Goal: Task Accomplishment & Management: Use online tool/utility

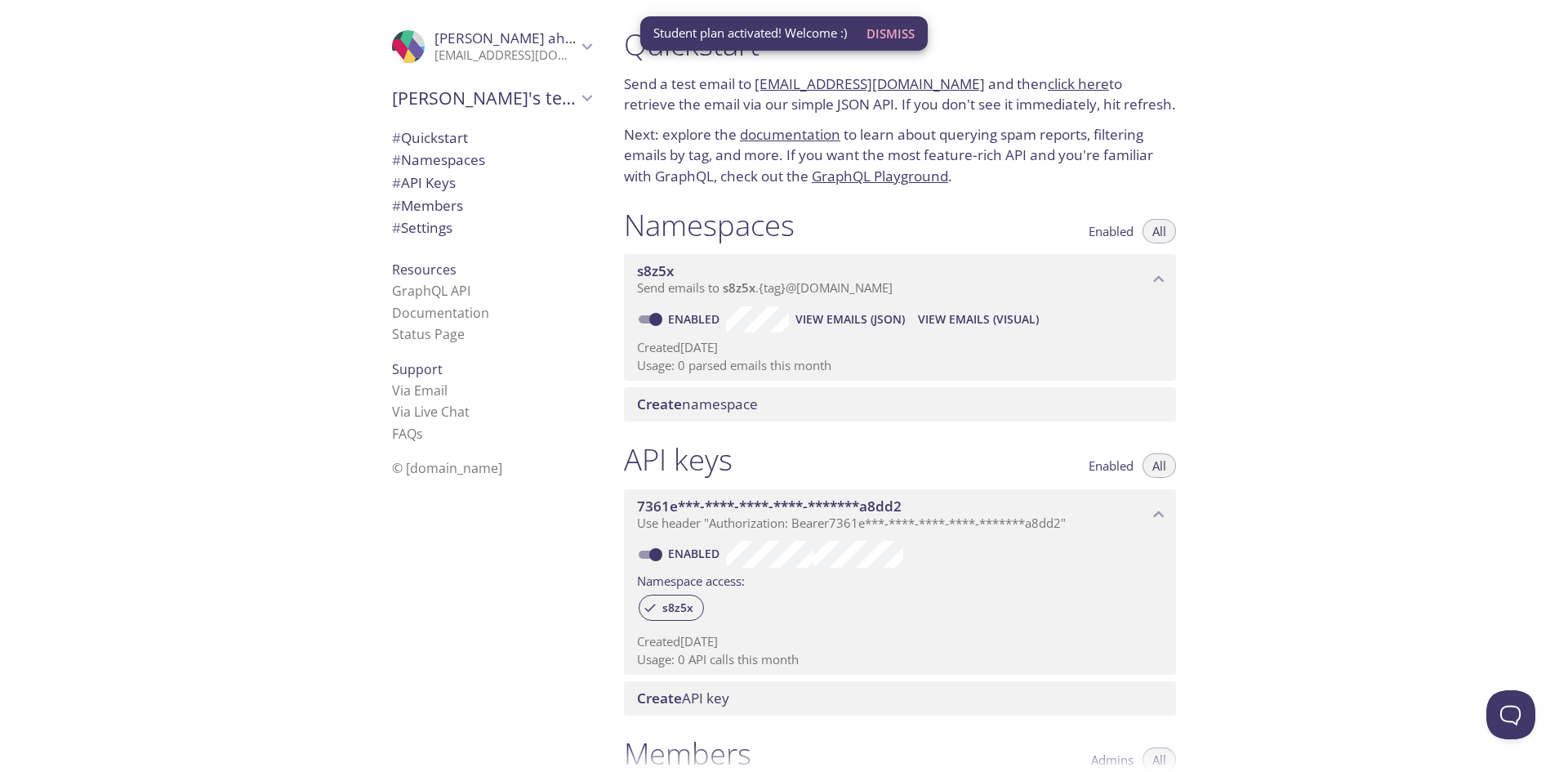
click at [438, 58] on p "[EMAIL_ADDRESS][DOMAIN_NAME]" at bounding box center [505, 55] width 143 height 16
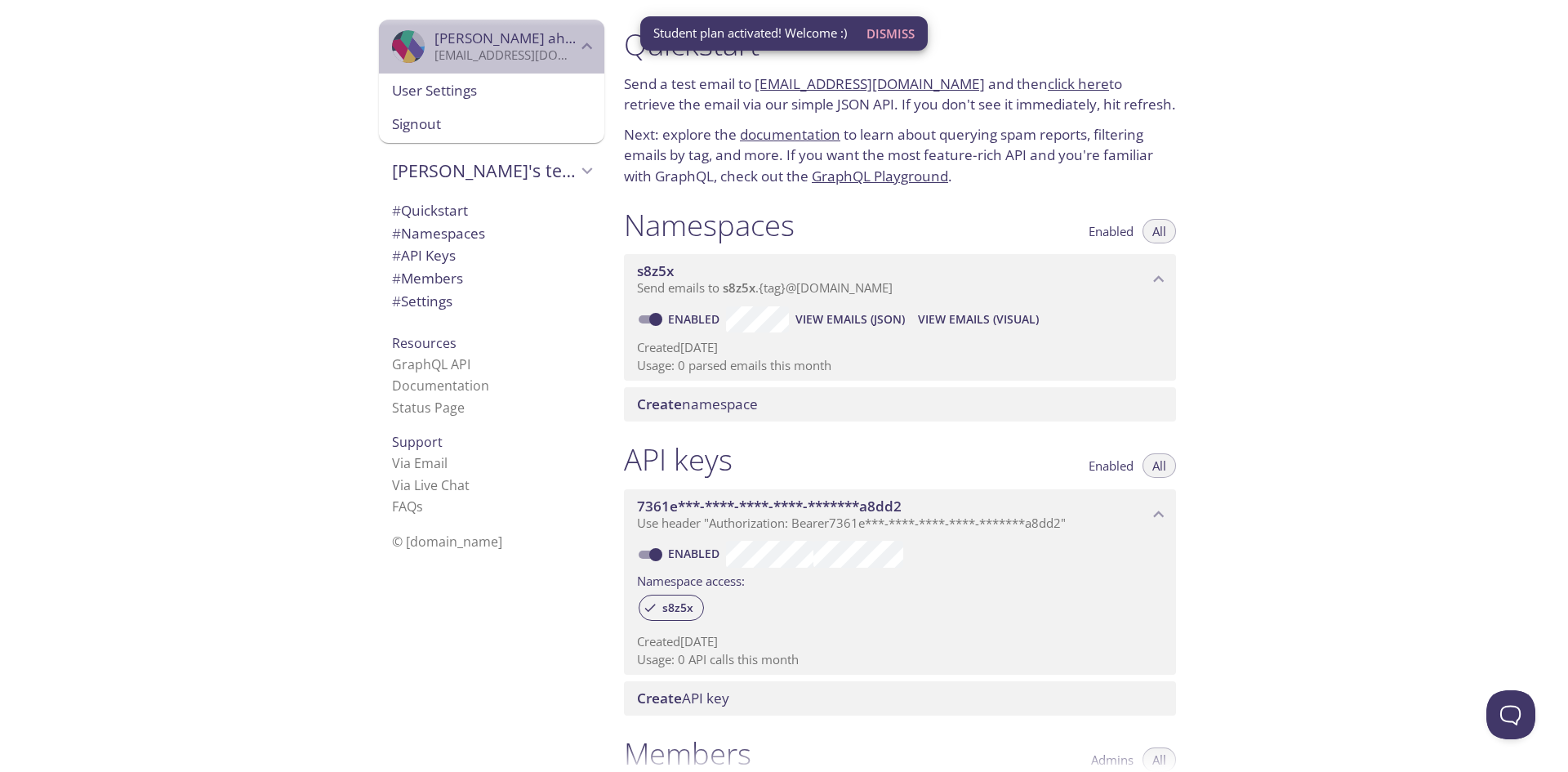
click at [442, 47] on span "[PERSON_NAME]" at bounding box center [509, 38] width 149 height 19
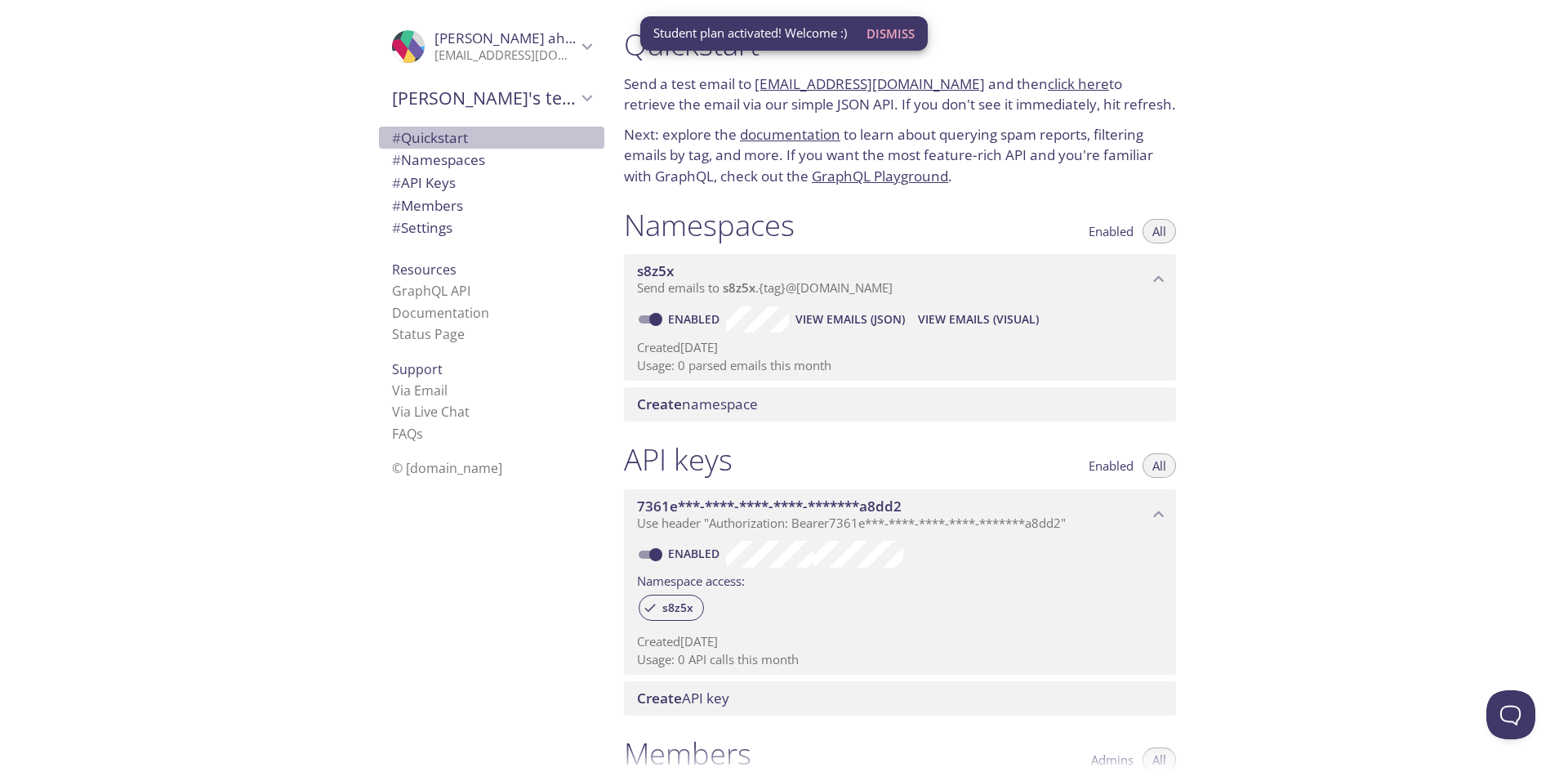
click at [435, 133] on span "# Quickstart" at bounding box center [430, 138] width 76 height 19
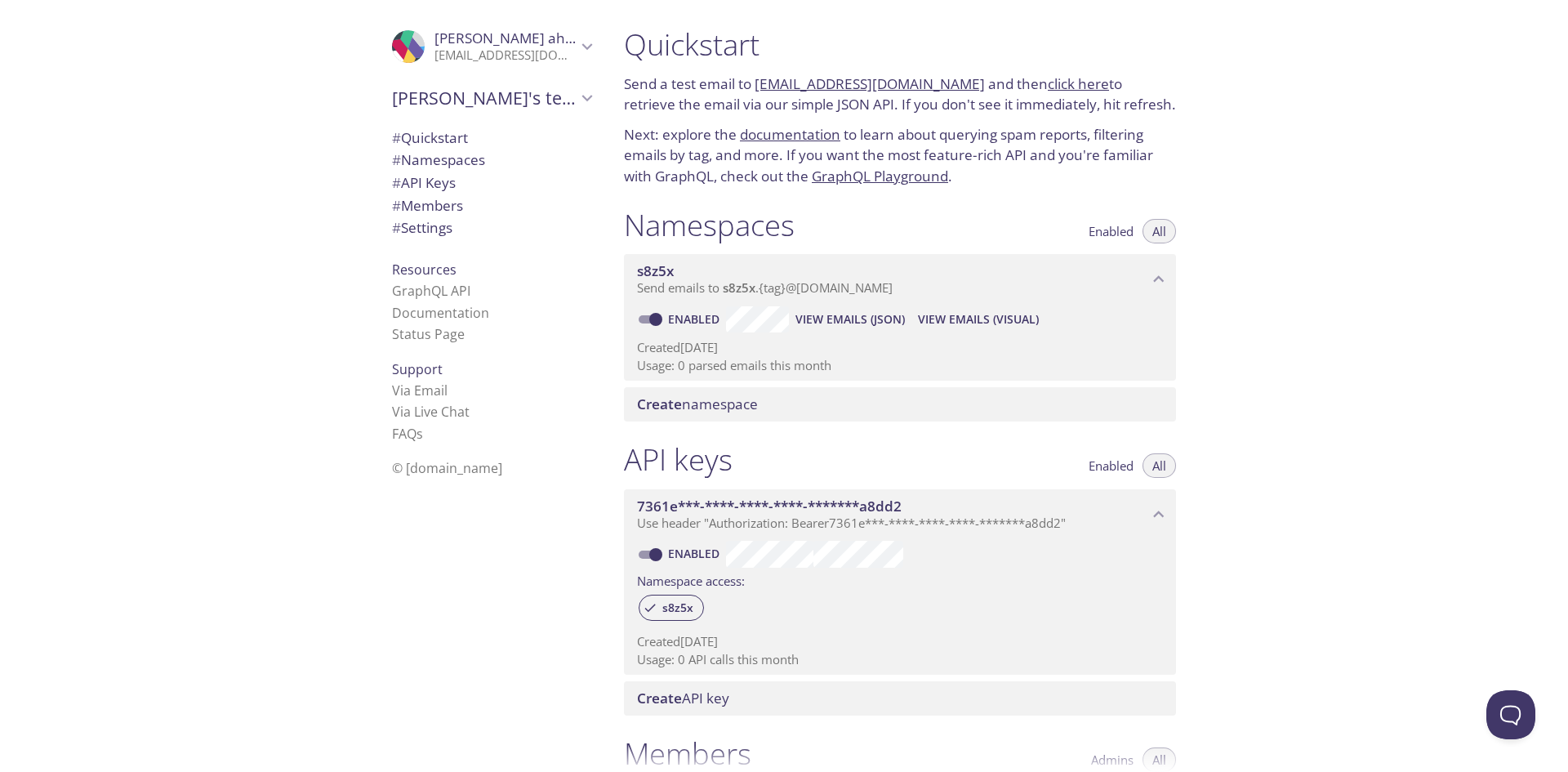
click at [817, 317] on span "View Emails (JSON)" at bounding box center [850, 319] width 109 height 19
click at [994, 316] on span "View Emails (Visual)" at bounding box center [978, 319] width 121 height 19
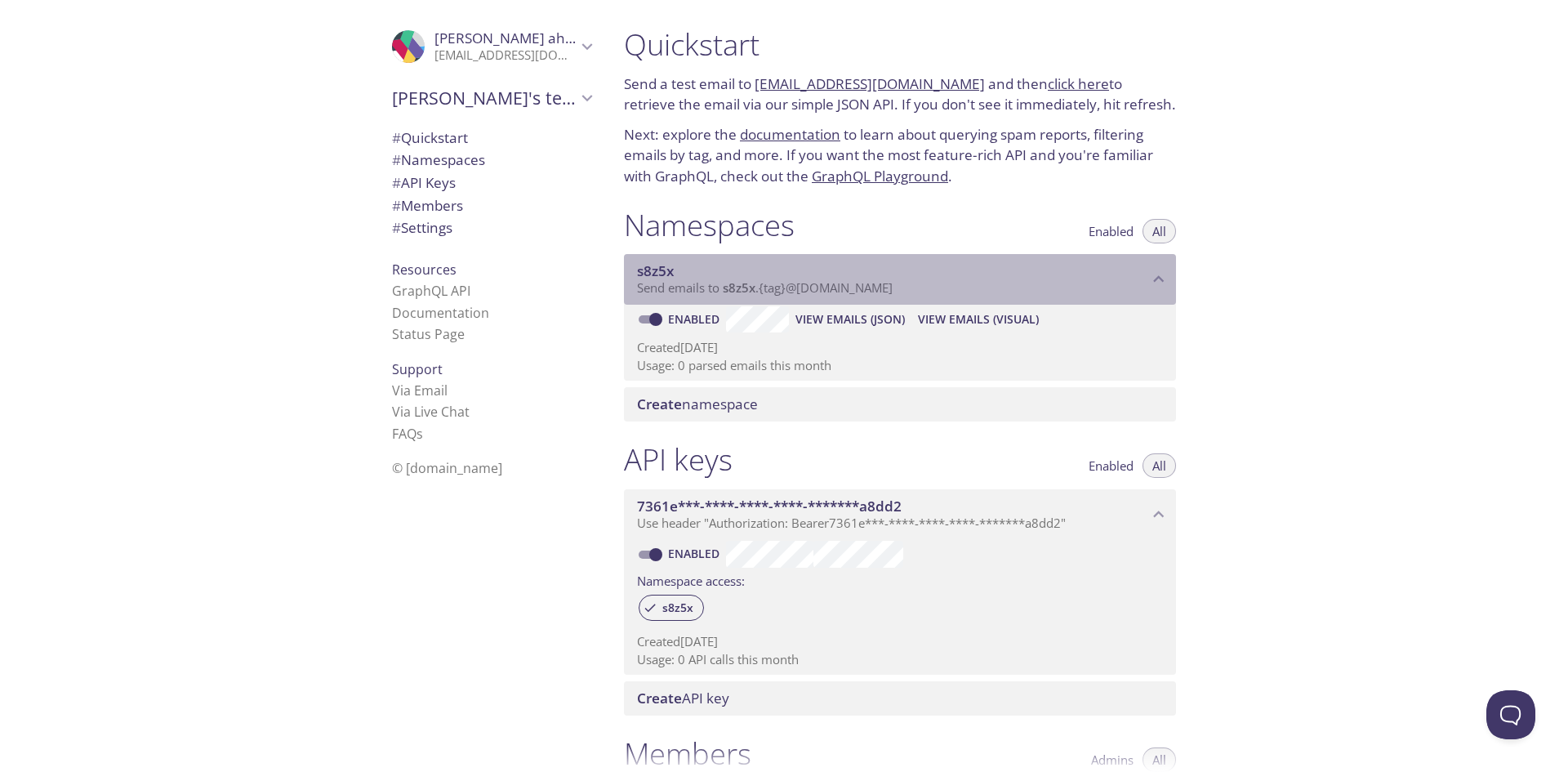
click at [990, 279] on span "s8z5x" at bounding box center [893, 271] width 511 height 18
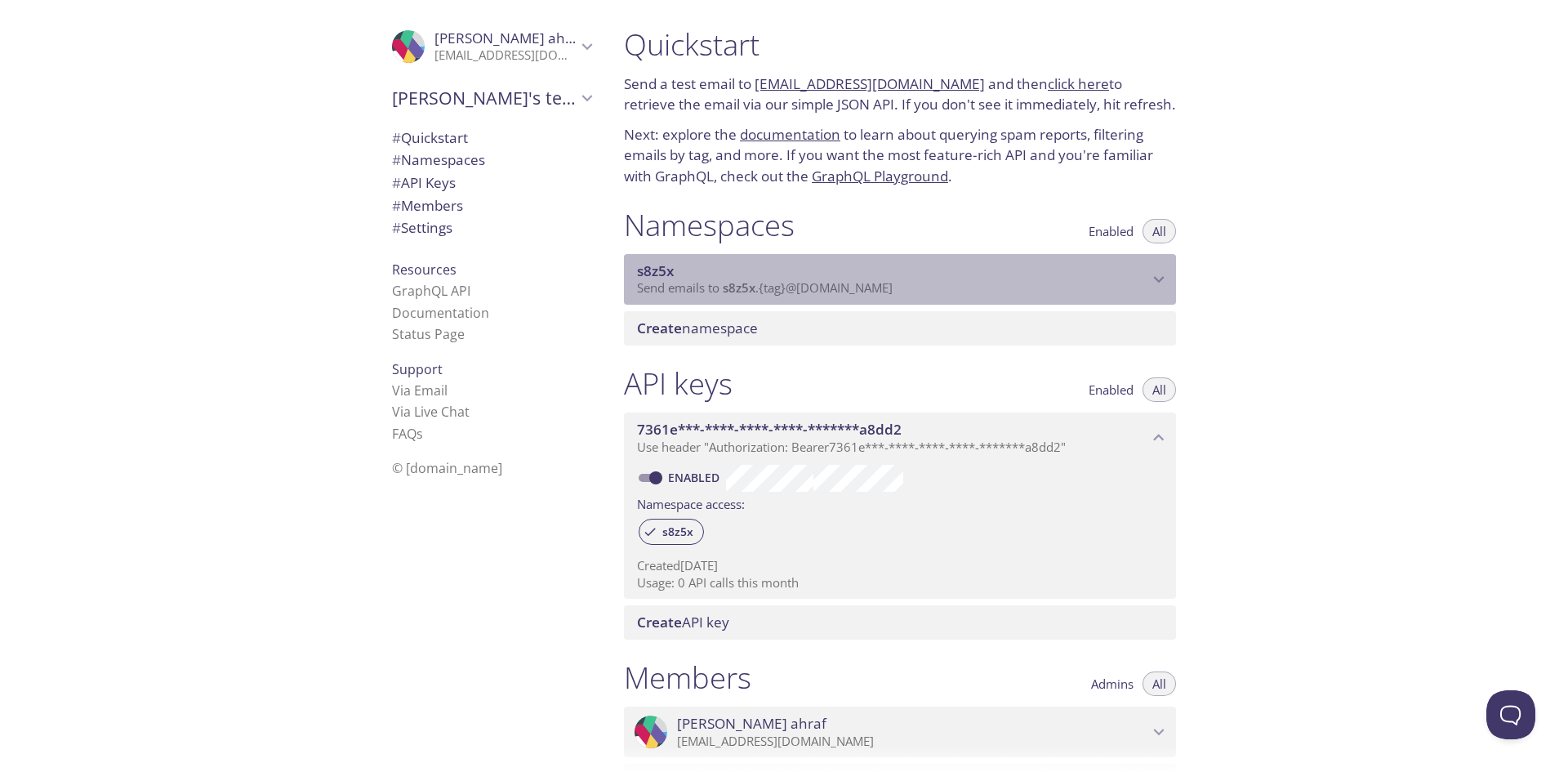
click at [990, 279] on span "s8z5x" at bounding box center [893, 271] width 511 height 18
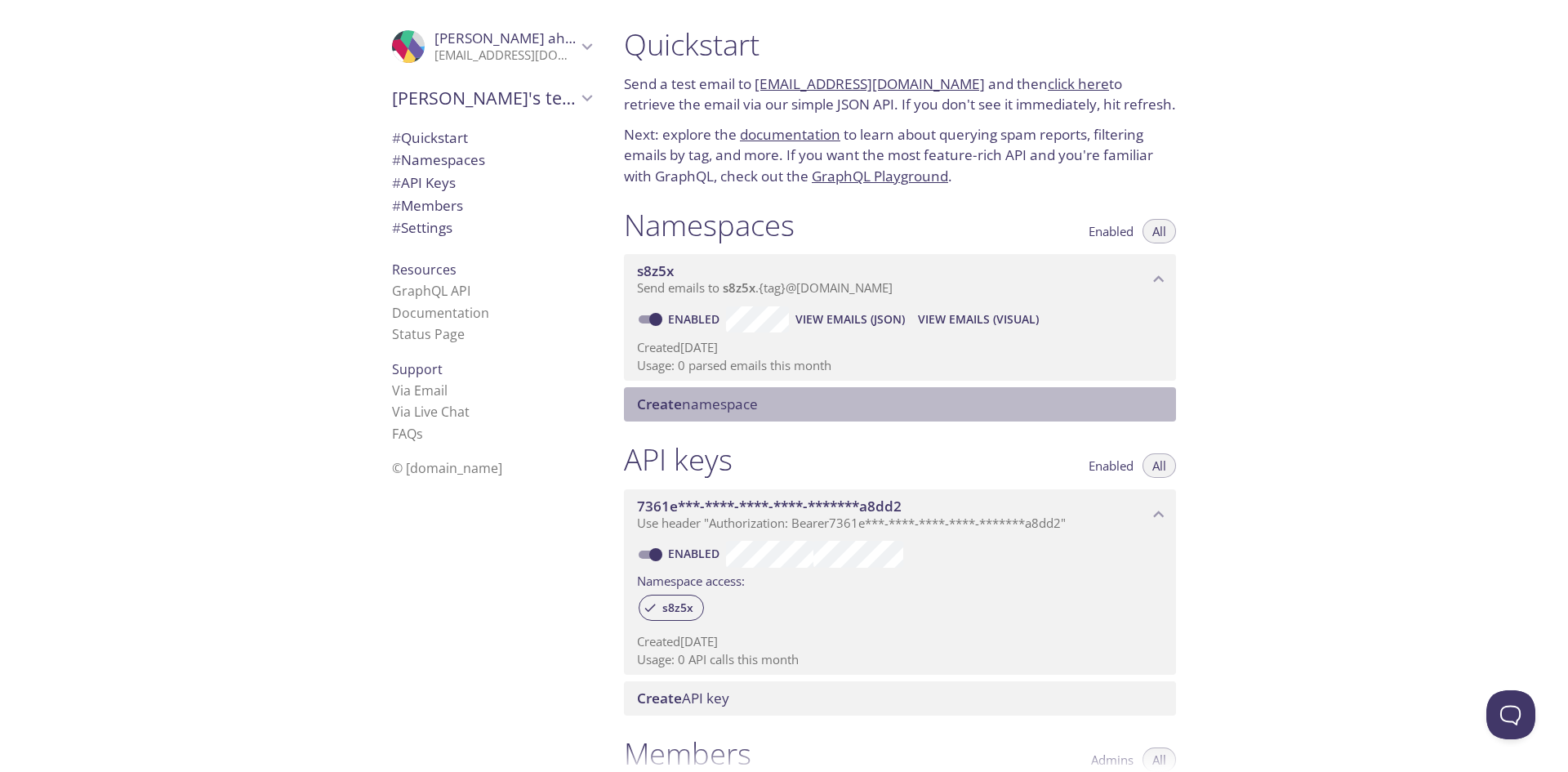
click at [728, 407] on span "Create namespace" at bounding box center [697, 404] width 121 height 19
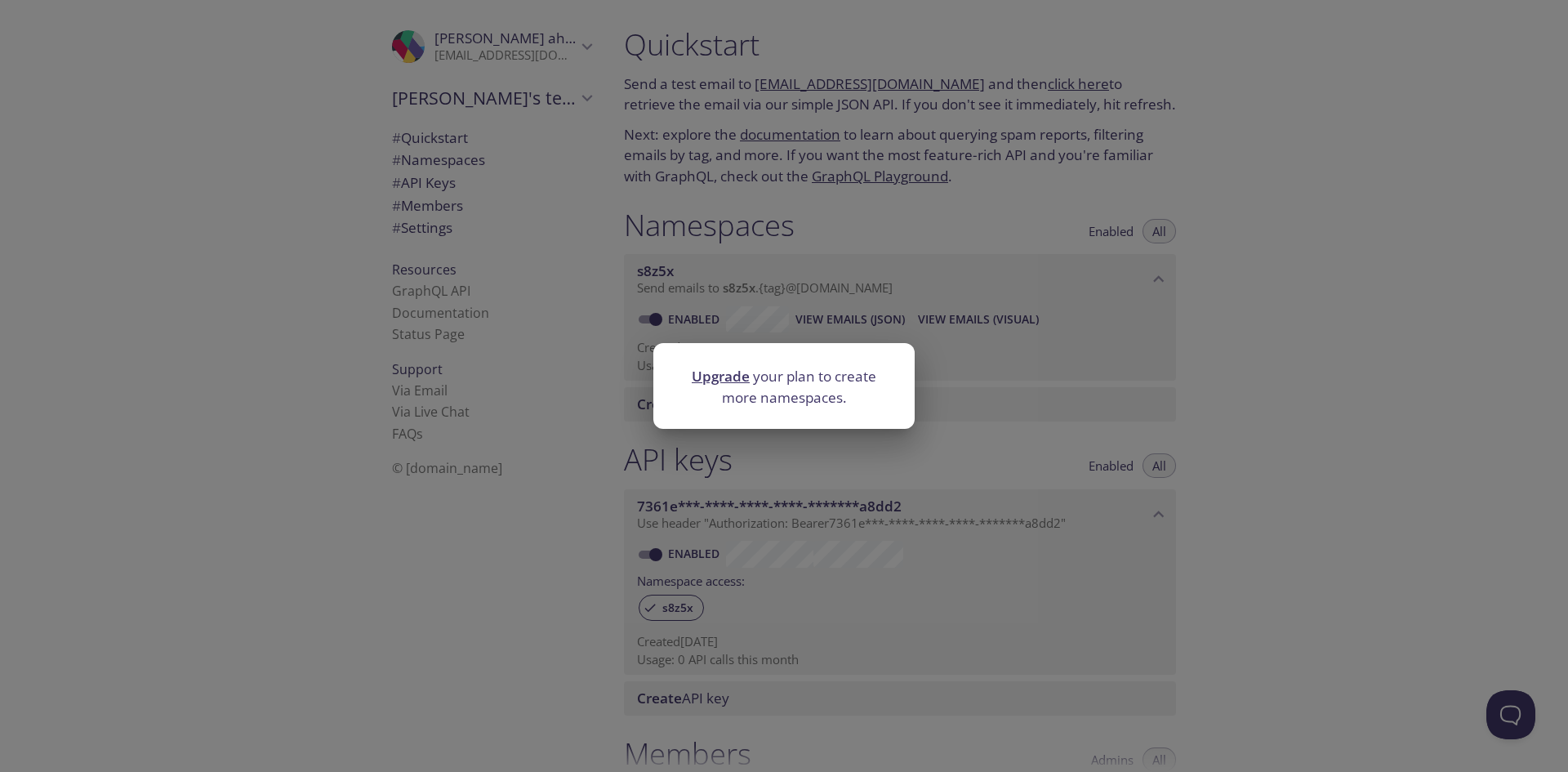
click at [1040, 409] on div "Upgrade your plan to create more namespaces." at bounding box center [784, 386] width 1568 height 772
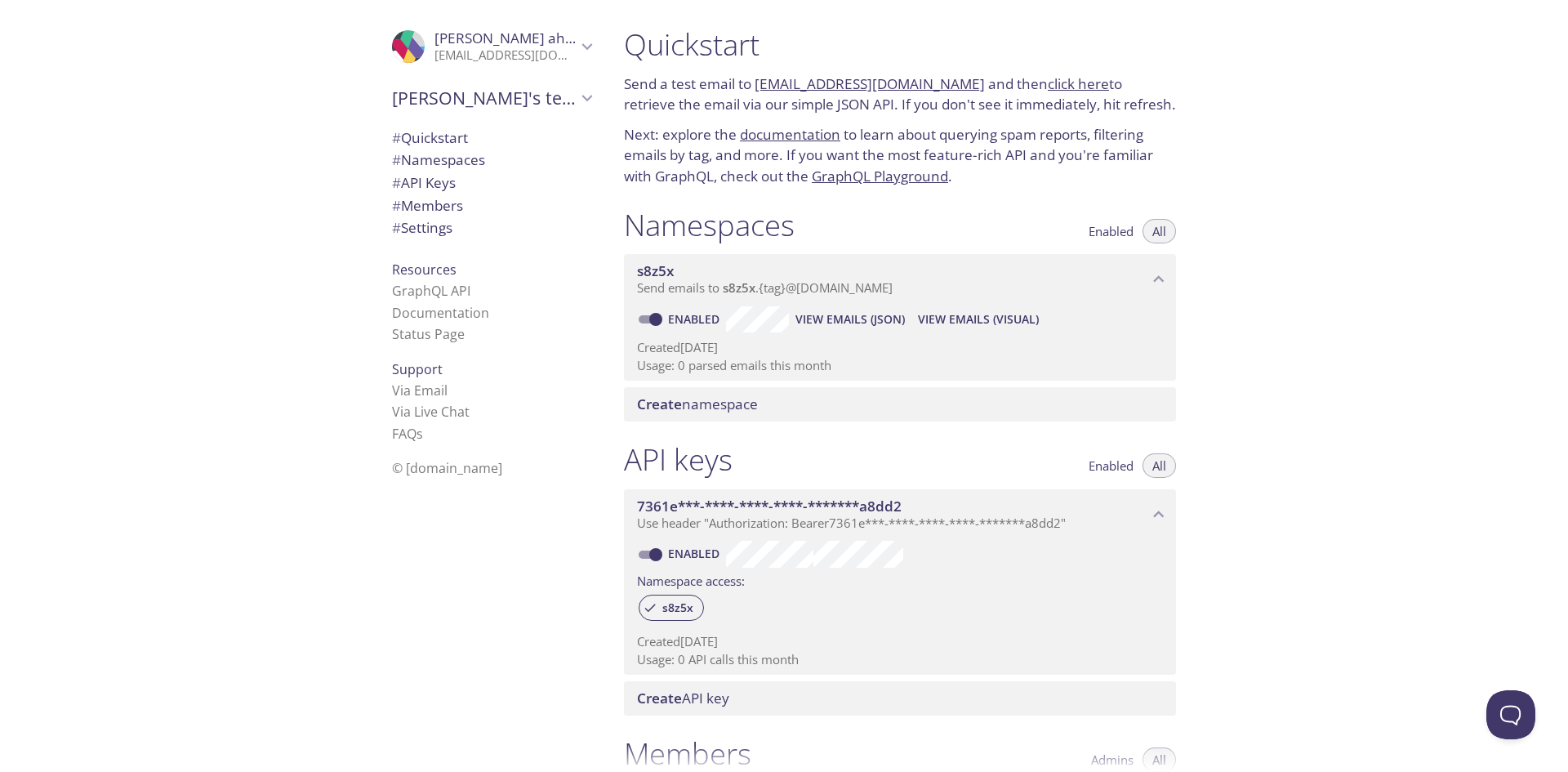
click at [794, 347] on p "Created [DATE]" at bounding box center [900, 347] width 526 height 17
click at [844, 314] on span "View Emails (JSON)" at bounding box center [850, 319] width 109 height 19
click at [939, 331] on button "View Emails (Visual)" at bounding box center [979, 319] width 134 height 26
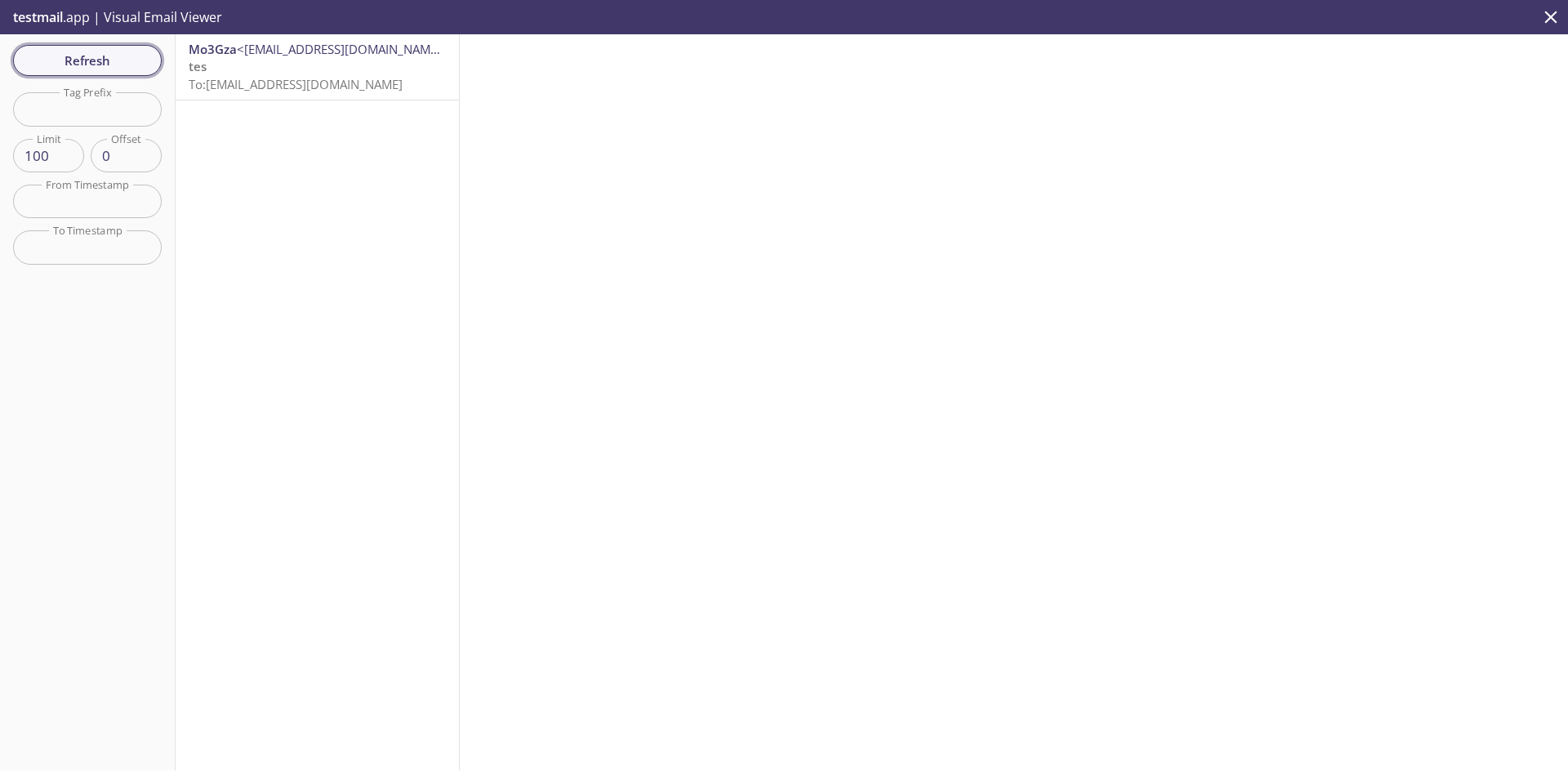
click at [128, 68] on span "Refresh" at bounding box center [87, 60] width 122 height 21
click at [298, 86] on span "To: s8z5x.test@inbox.testmail.app" at bounding box center [296, 83] width 214 height 16
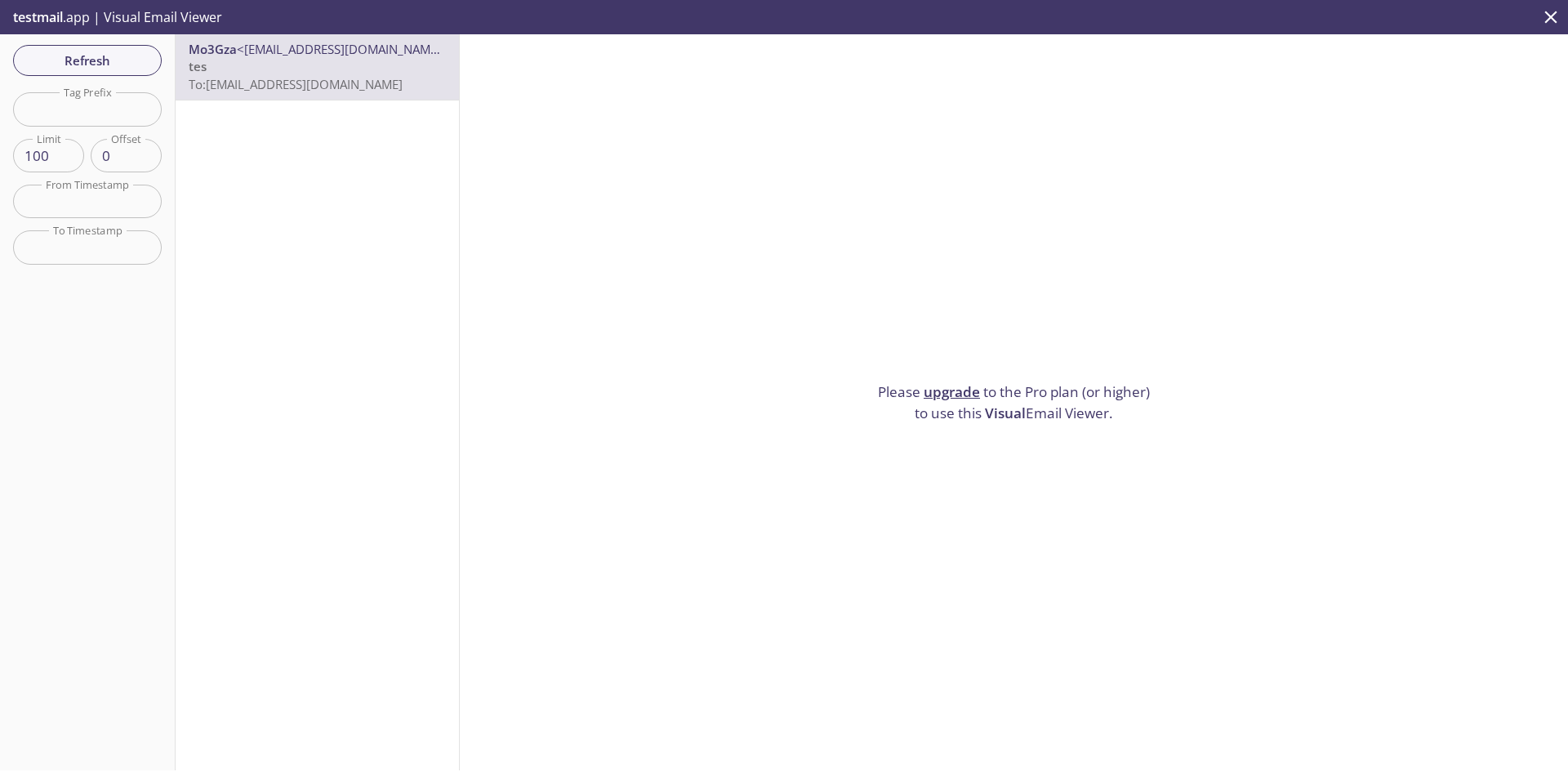
click at [365, 155] on div "Mo3Gza <amiracle4001@gmail.com> tes To: s8z5x.test@inbox.testmail.app" at bounding box center [318, 402] width 284 height 736
click at [105, 55] on span "Refresh" at bounding box center [87, 60] width 122 height 21
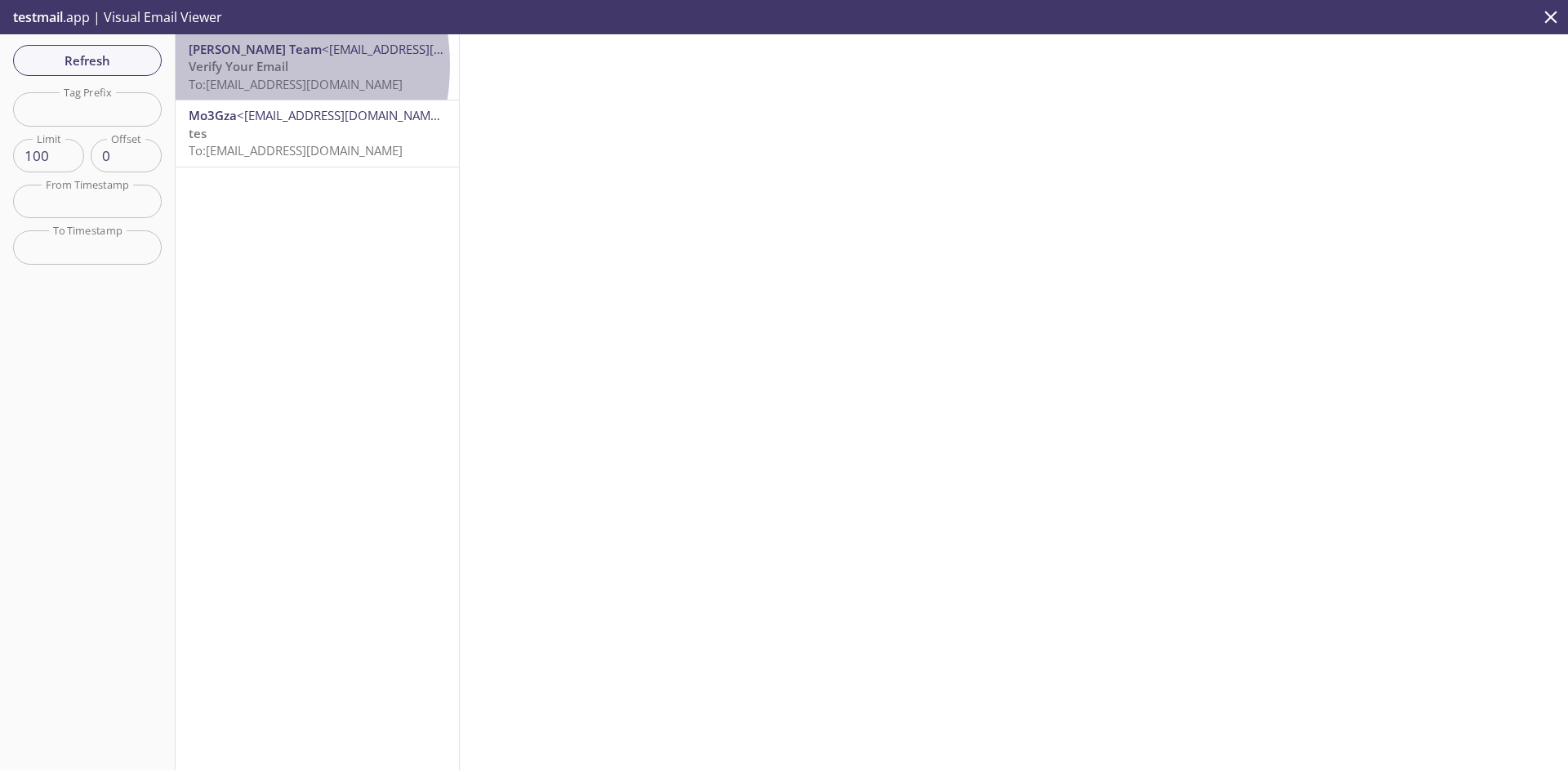
click at [228, 65] on span "Verify Your Email" at bounding box center [238, 66] width 99 height 16
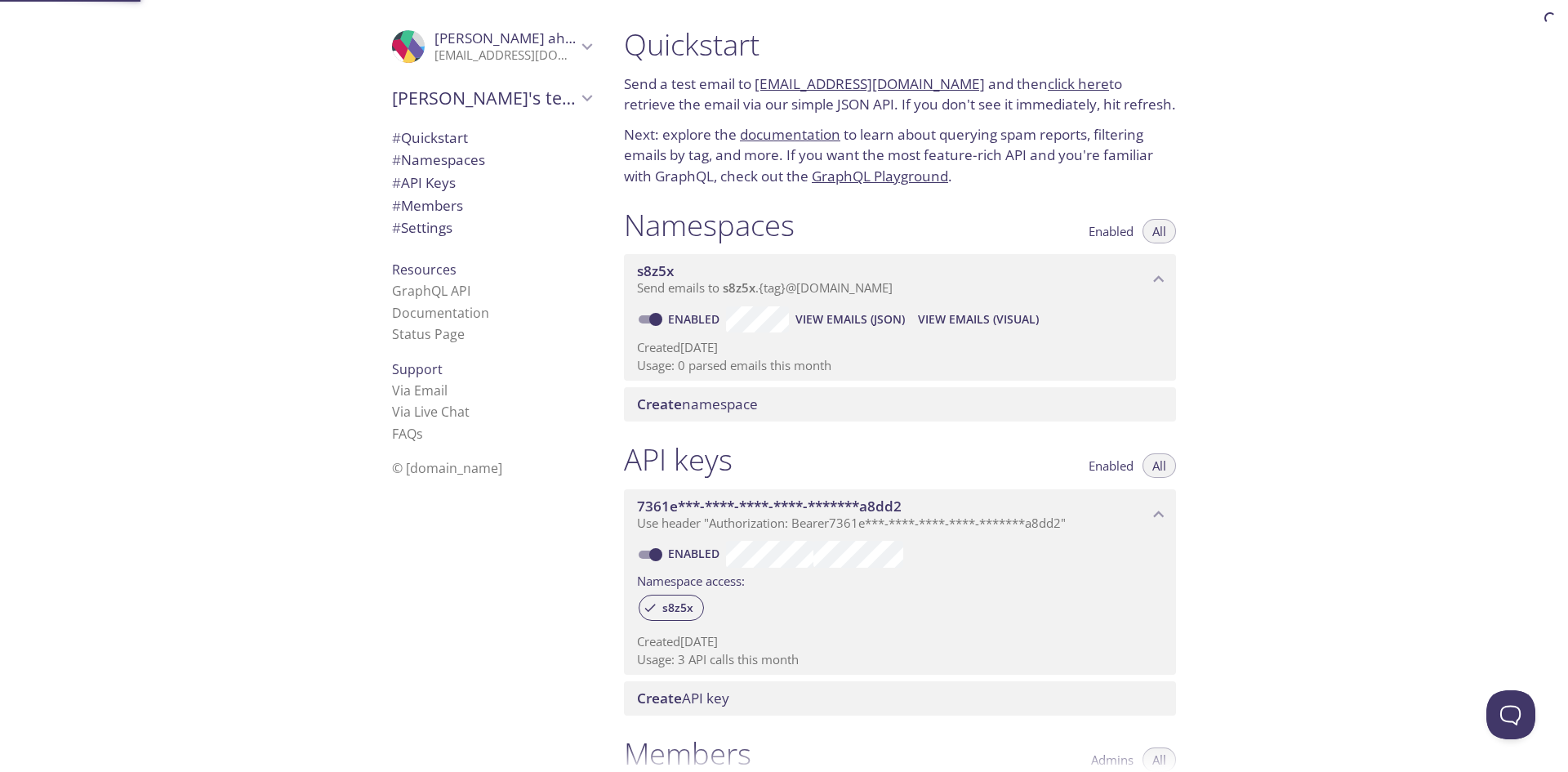
scroll to position [26, 0]
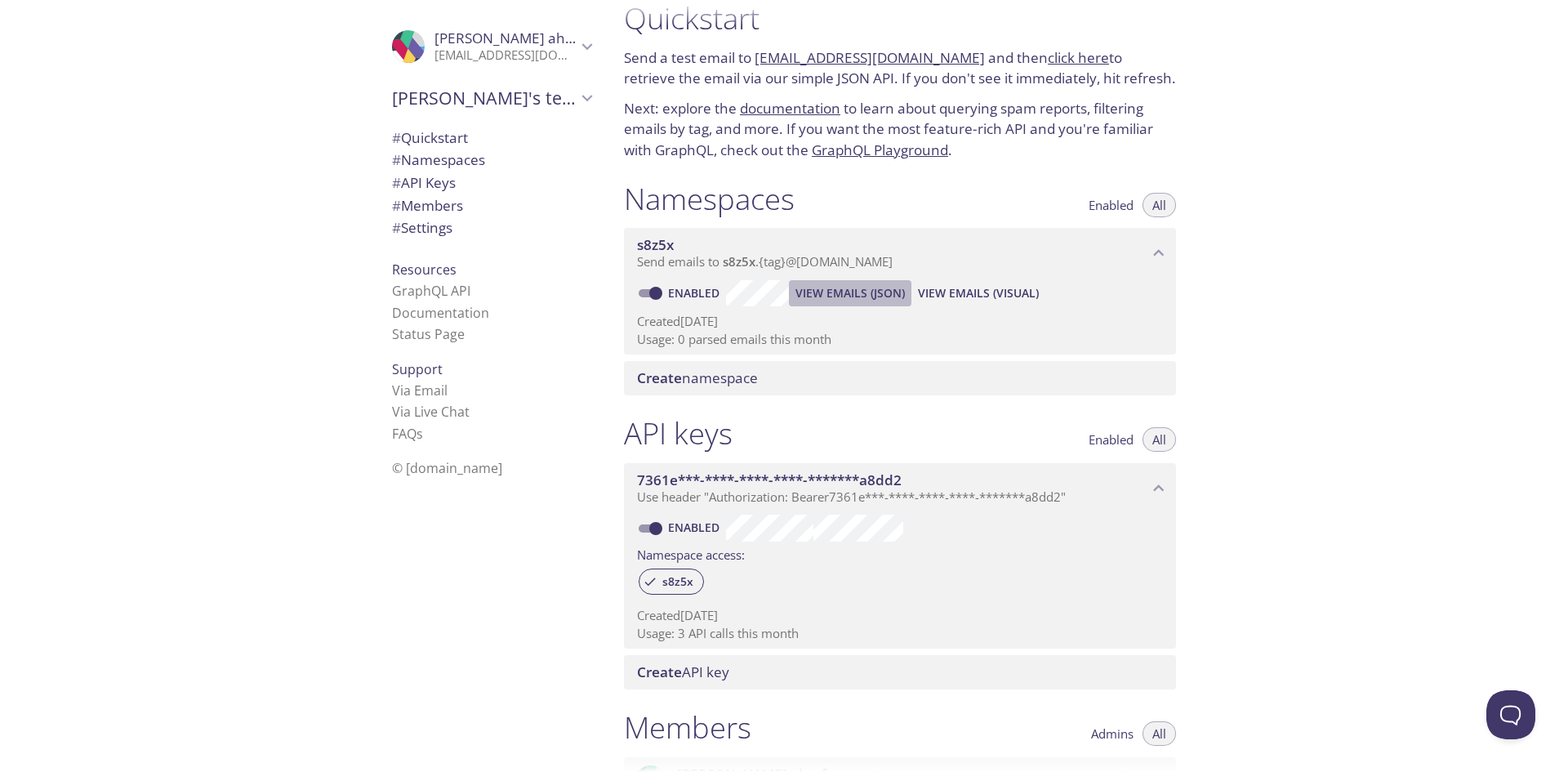
click at [867, 296] on span "View Emails (JSON)" at bounding box center [850, 293] width 109 height 19
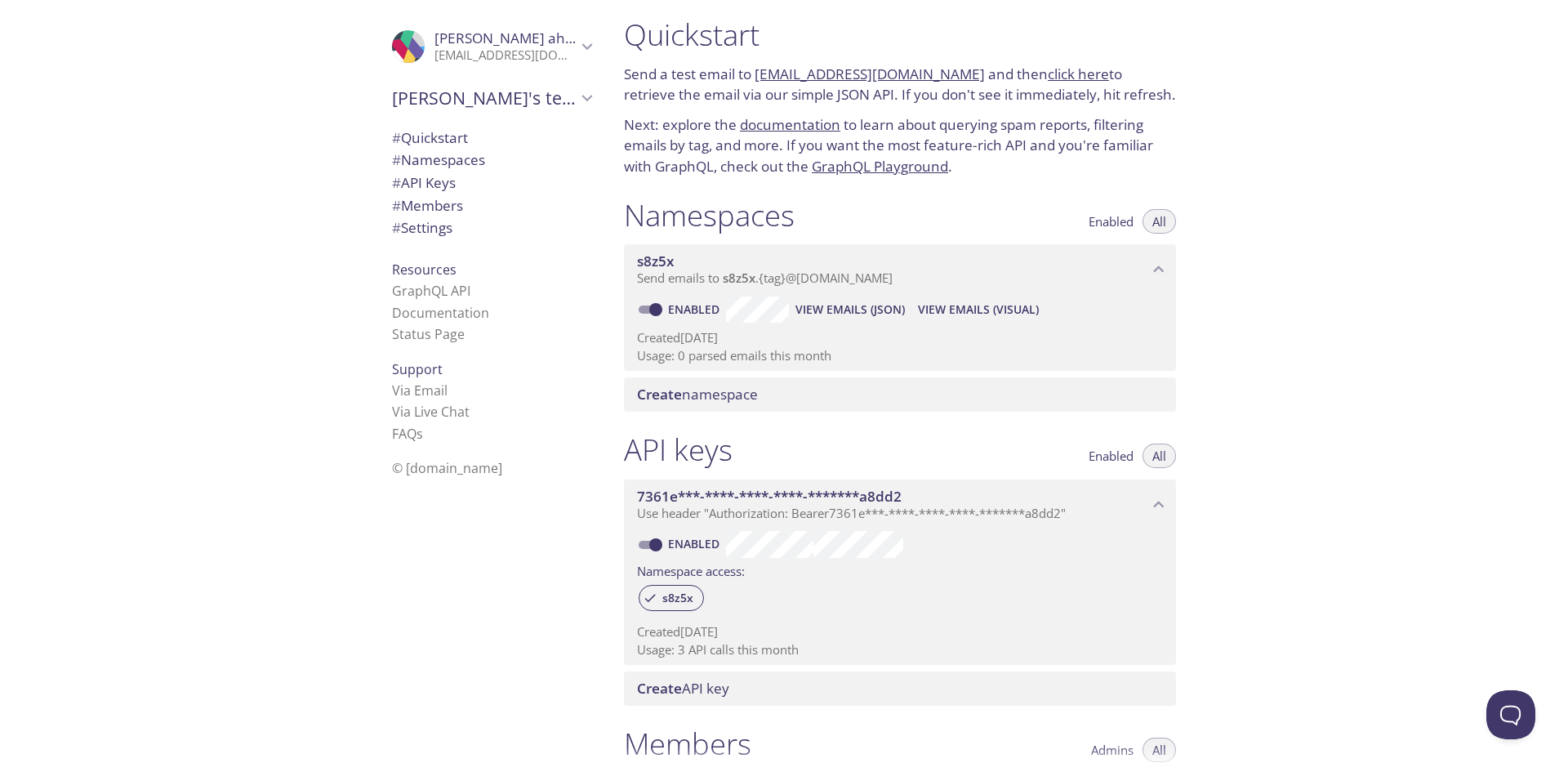
scroll to position [0, 0]
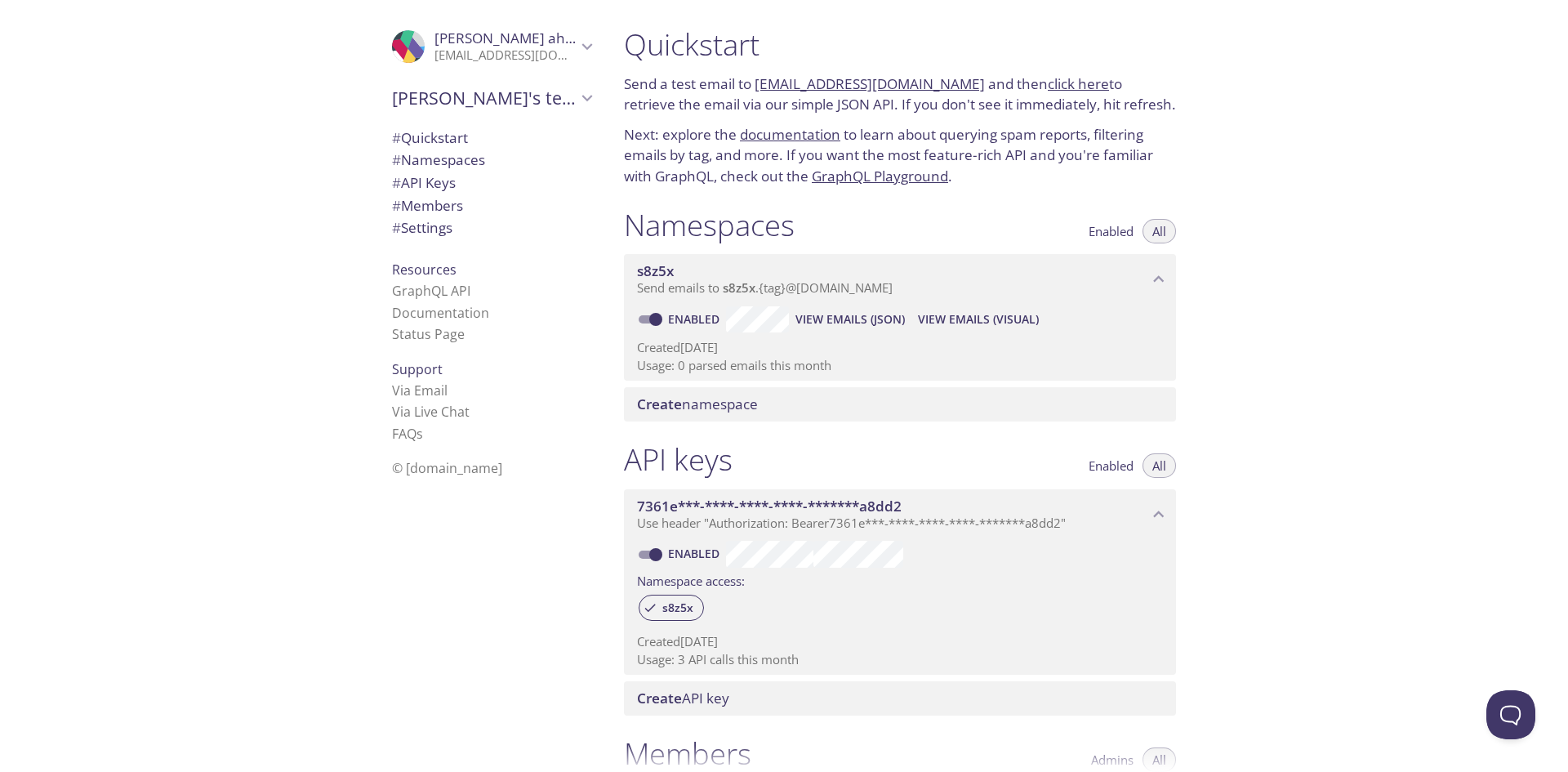
click at [857, 227] on div "Namespaces Enabled All" at bounding box center [899, 227] width 552 height 41
